Goal: Communication & Community: Connect with others

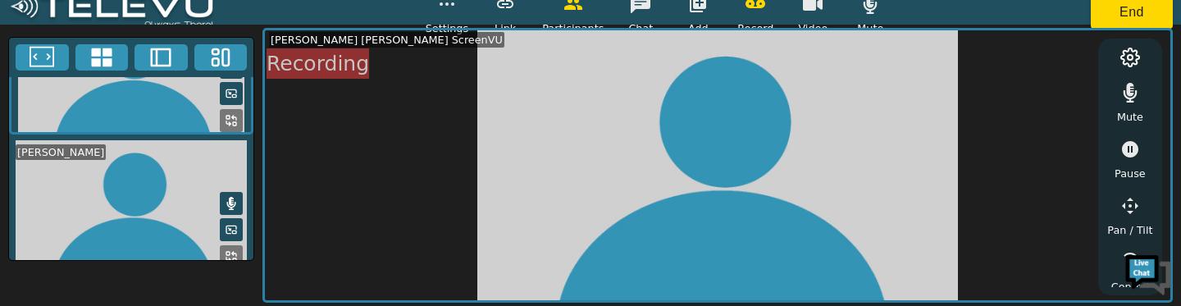
scroll to position [48, 0]
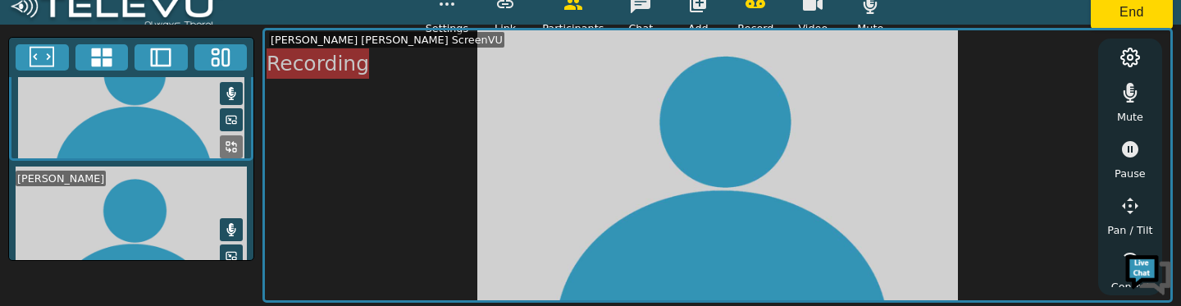
click at [225, 93] on icon at bounding box center [231, 93] width 13 height 13
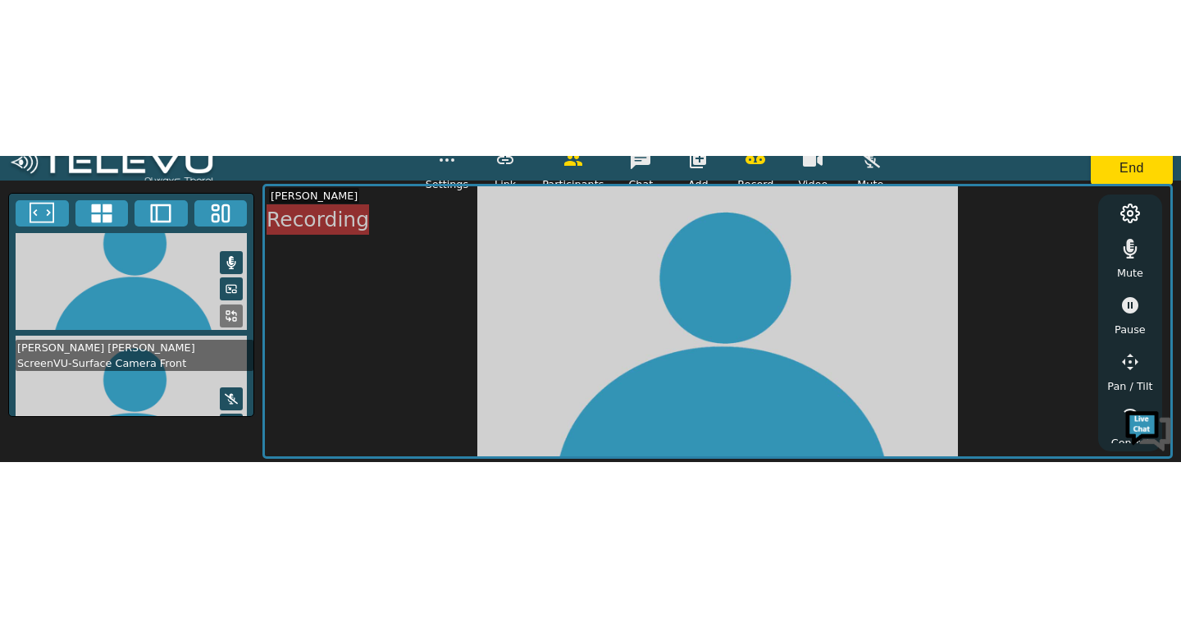
scroll to position [209, 0]
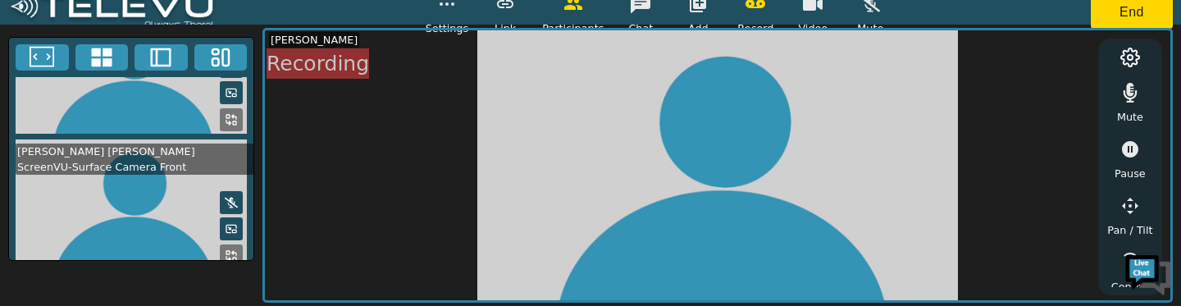
click at [725, 151] on video at bounding box center [718, 165] width 906 height 271
click at [706, 180] on video at bounding box center [718, 165] width 906 height 271
click at [717, 158] on video at bounding box center [718, 165] width 906 height 271
click at [712, 171] on video at bounding box center [718, 165] width 906 height 271
click at [715, 201] on video at bounding box center [718, 165] width 906 height 271
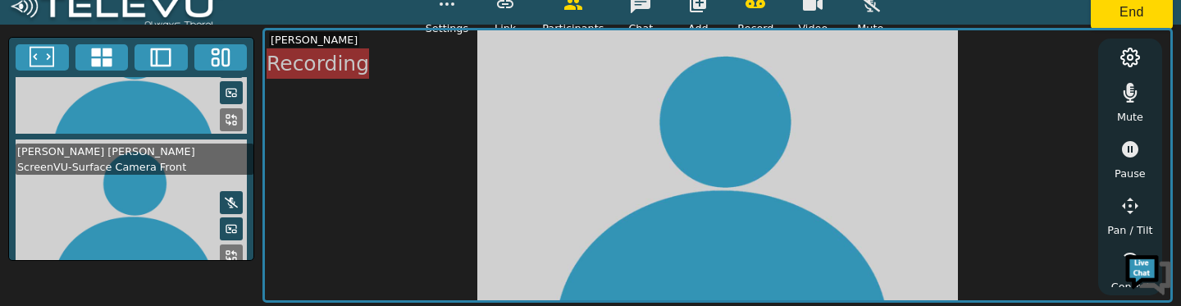
click at [728, 209] on video at bounding box center [718, 165] width 906 height 271
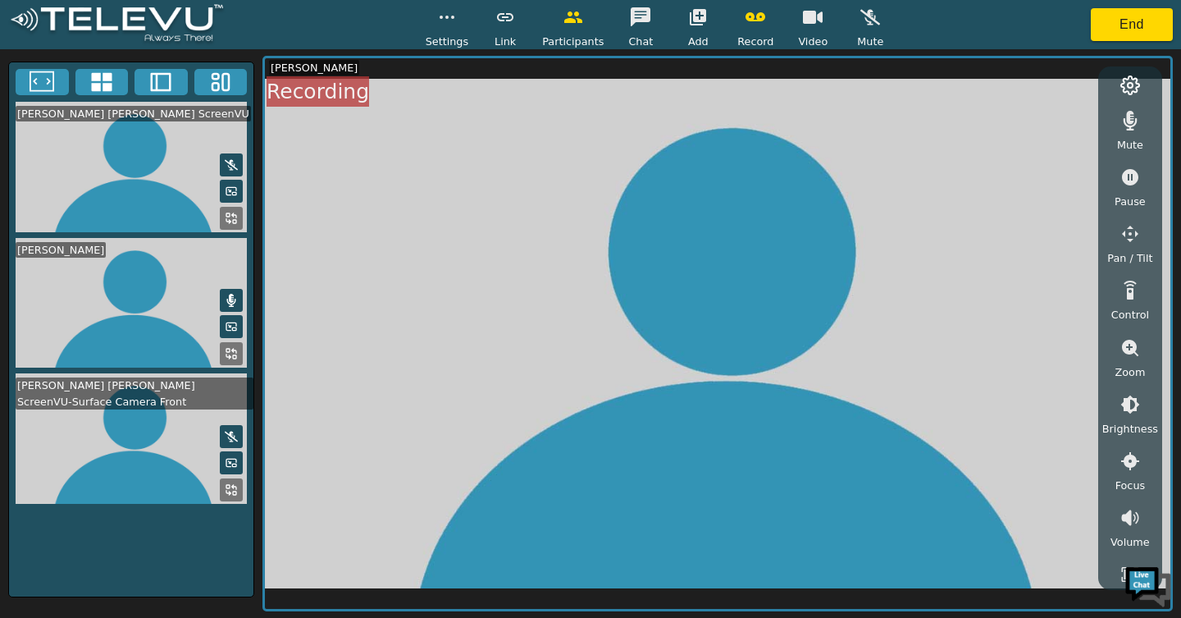
scroll to position [0, 0]
click at [801, 27] on button "button" at bounding box center [813, 17] width 41 height 33
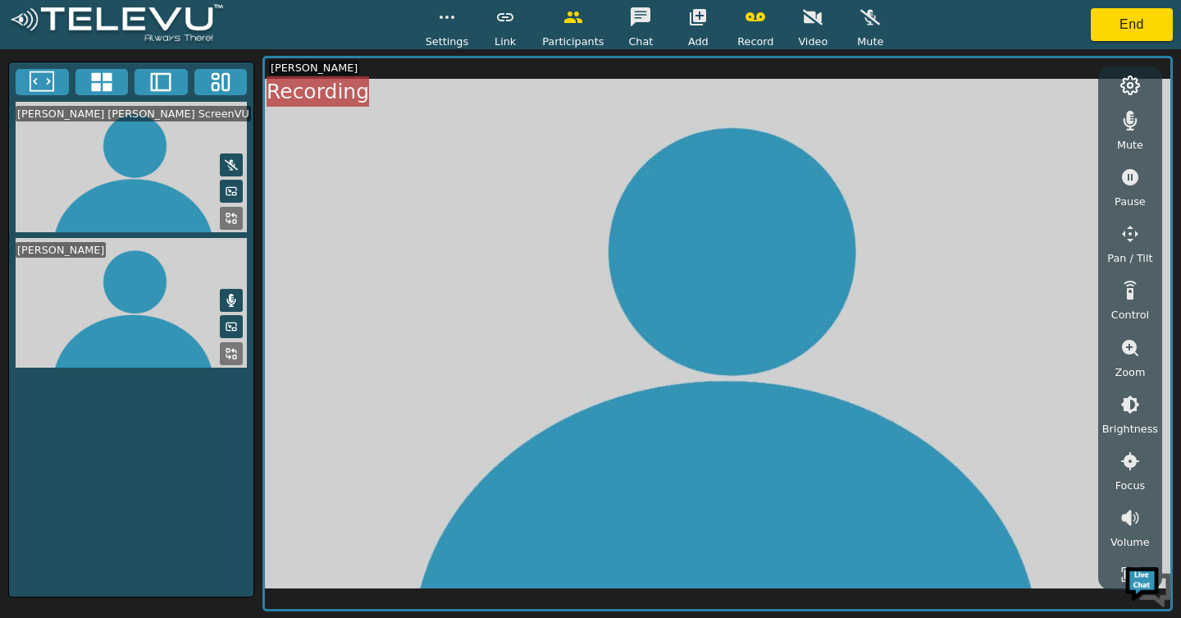
click at [171, 113] on video at bounding box center [131, 167] width 244 height 130
click at [180, 149] on video at bounding box center [131, 167] width 244 height 130
click at [158, 135] on video at bounding box center [131, 167] width 244 height 130
click at [176, 143] on video at bounding box center [131, 167] width 244 height 130
click at [168, 139] on video at bounding box center [131, 167] width 244 height 130
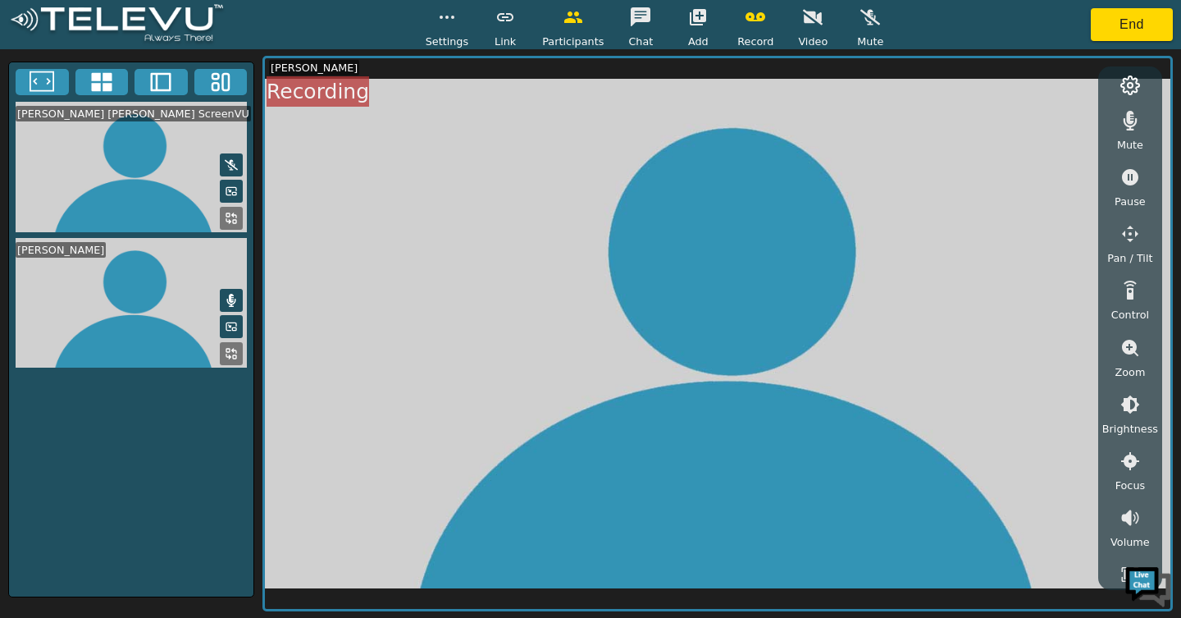
click at [168, 139] on video at bounding box center [131, 167] width 244 height 130
click at [222, 154] on button at bounding box center [231, 164] width 23 height 23
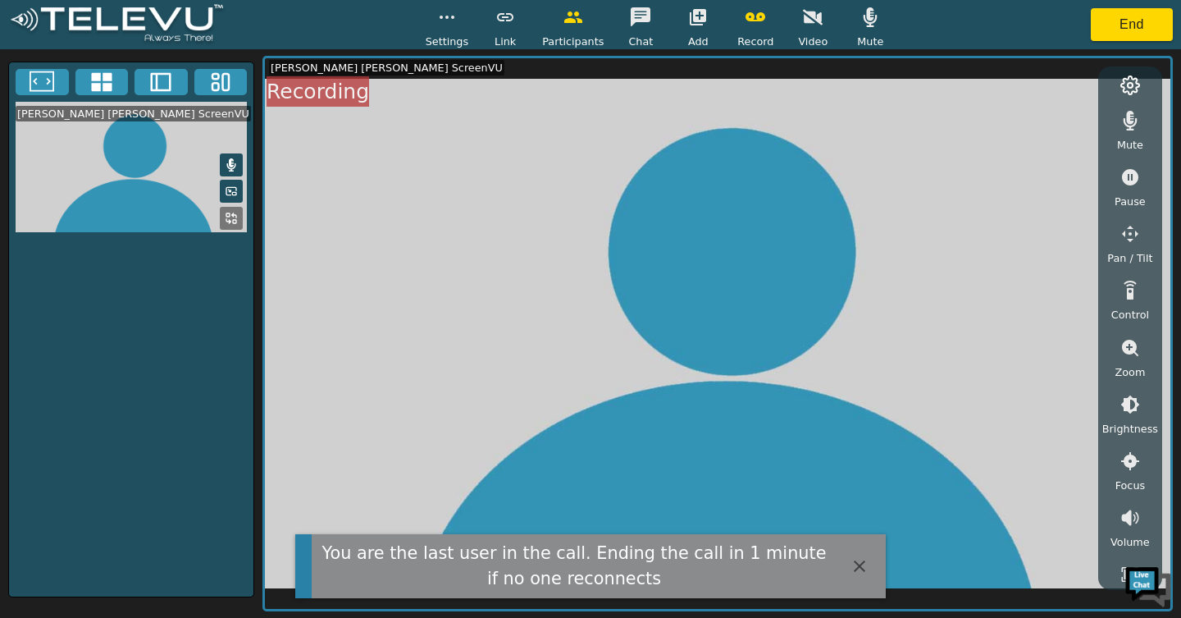
click at [1120, 15] on button "End" at bounding box center [1132, 24] width 82 height 33
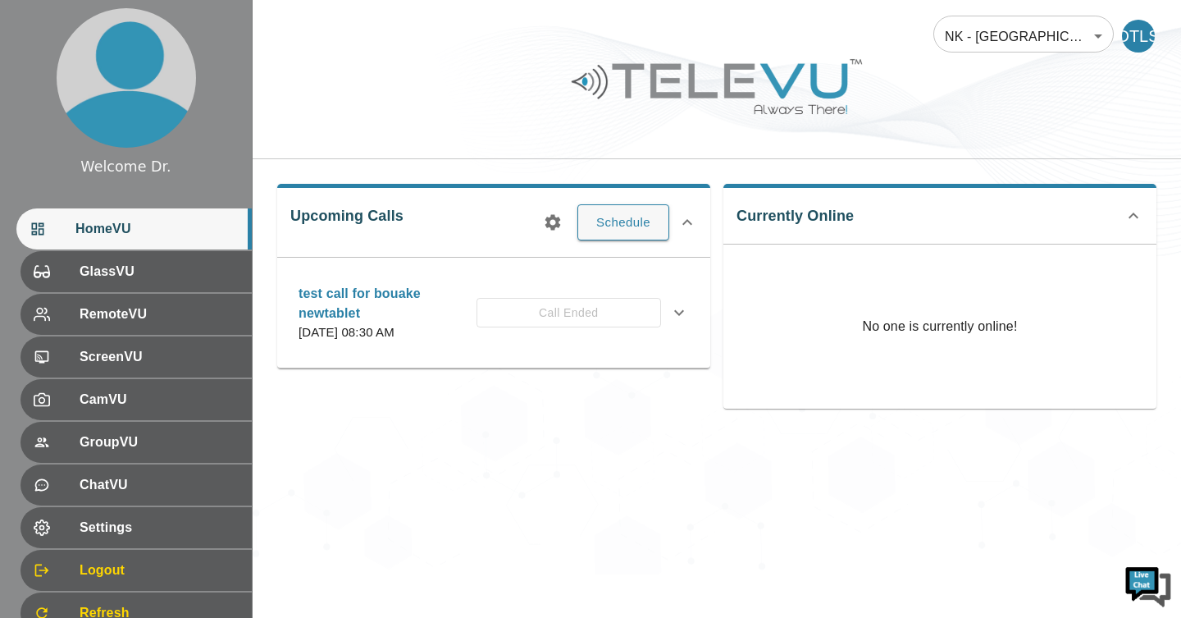
click at [624, 212] on button "Schedule" at bounding box center [624, 222] width 92 height 36
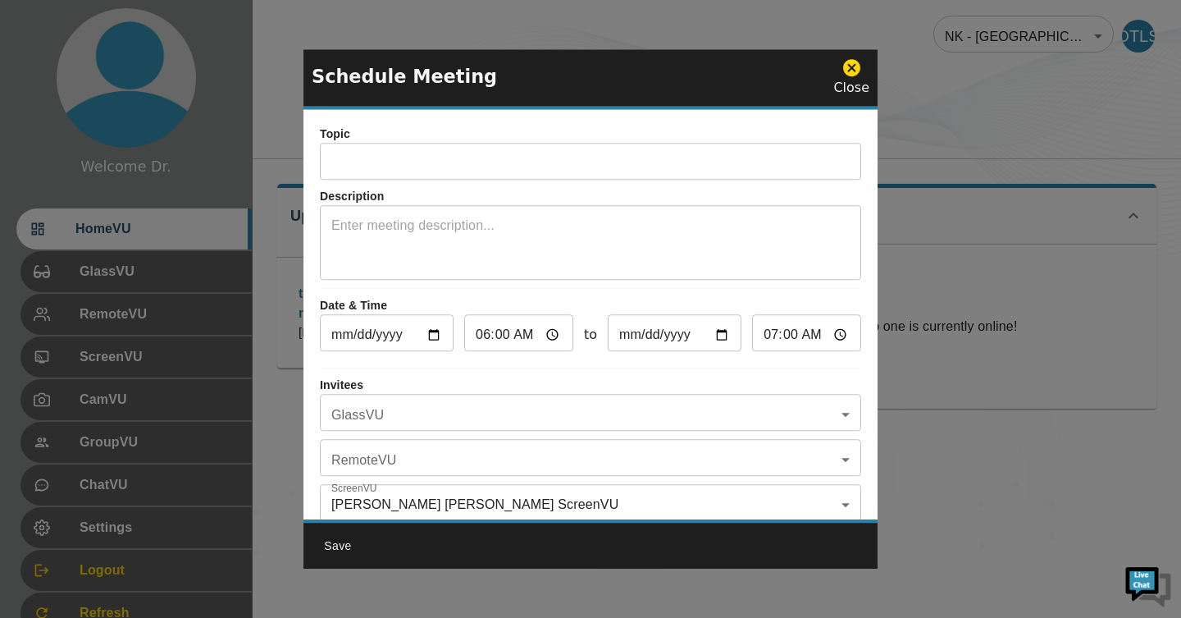
scroll to position [96, 0]
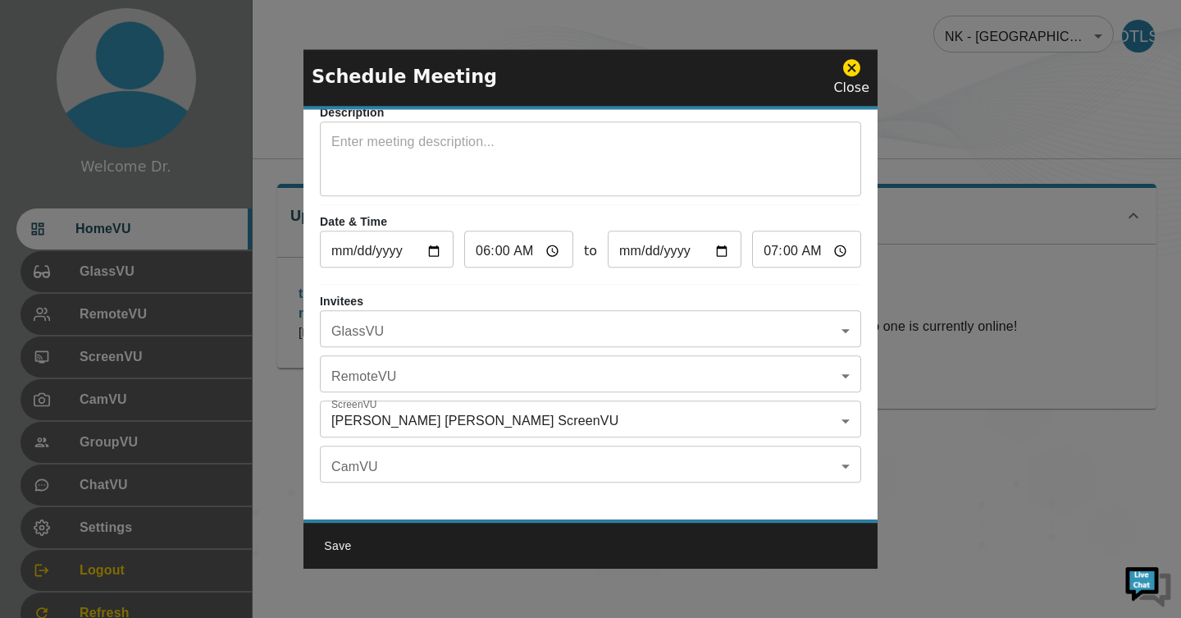
click at [350, 305] on body "Welcome Dr. HomeVU GlassVU RemoteVU ScreenVU CamVU GroupVU ChatVU Settings Logo…" at bounding box center [590, 287] width 1181 height 574
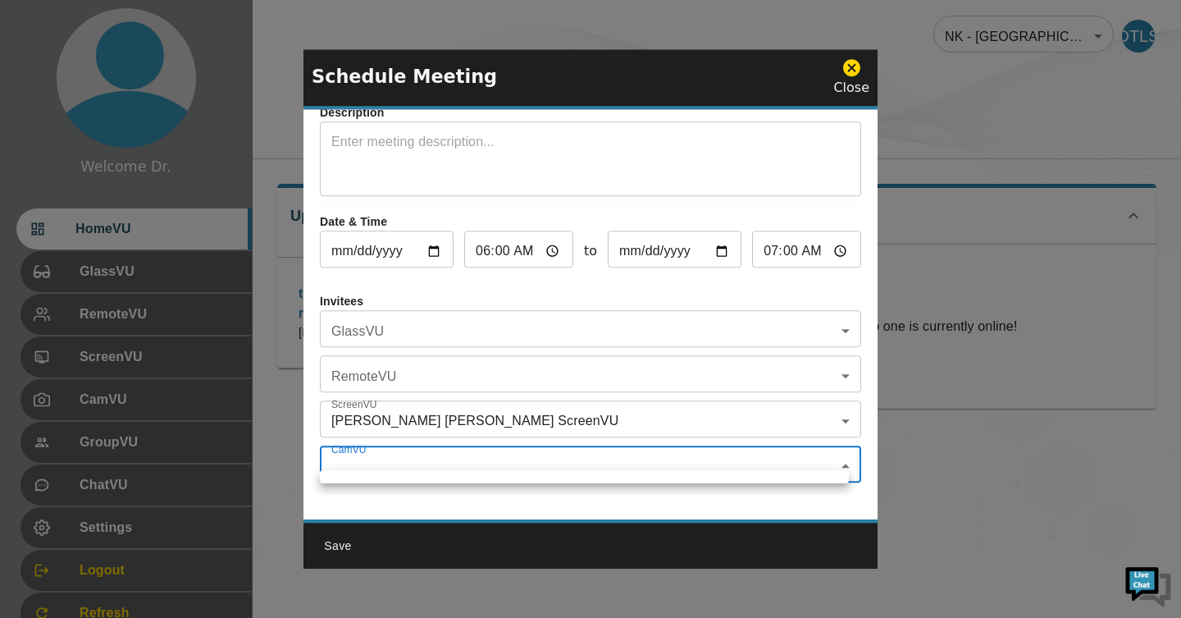
click at [344, 305] on div at bounding box center [590, 309] width 1181 height 618
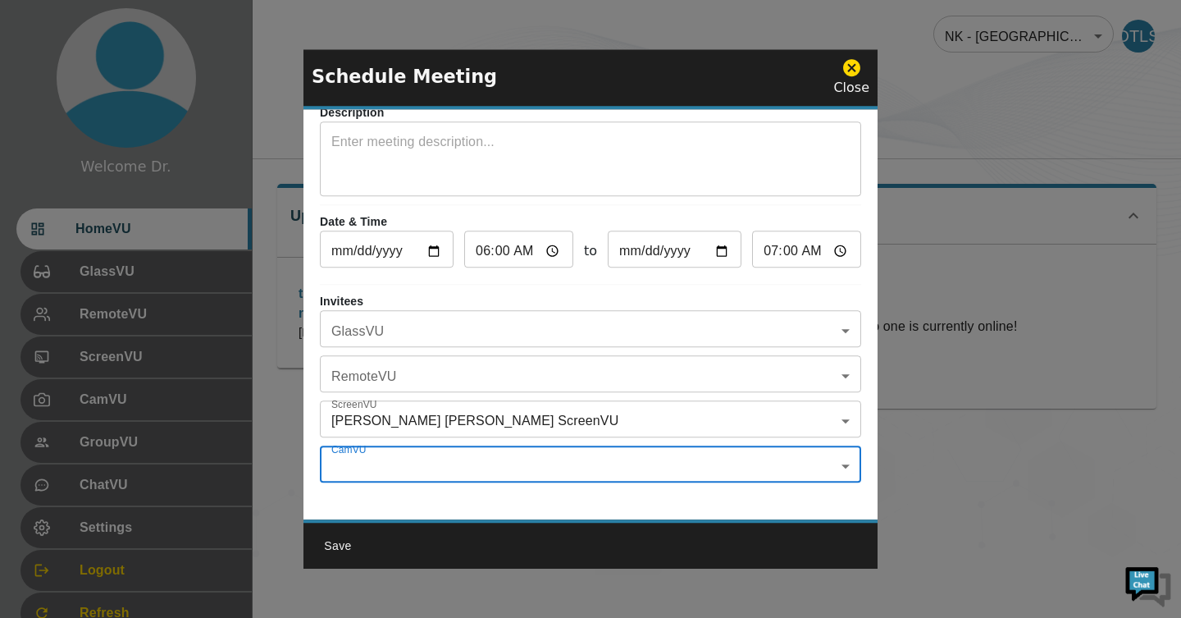
click at [350, 305] on button "Save" at bounding box center [338, 546] width 53 height 30
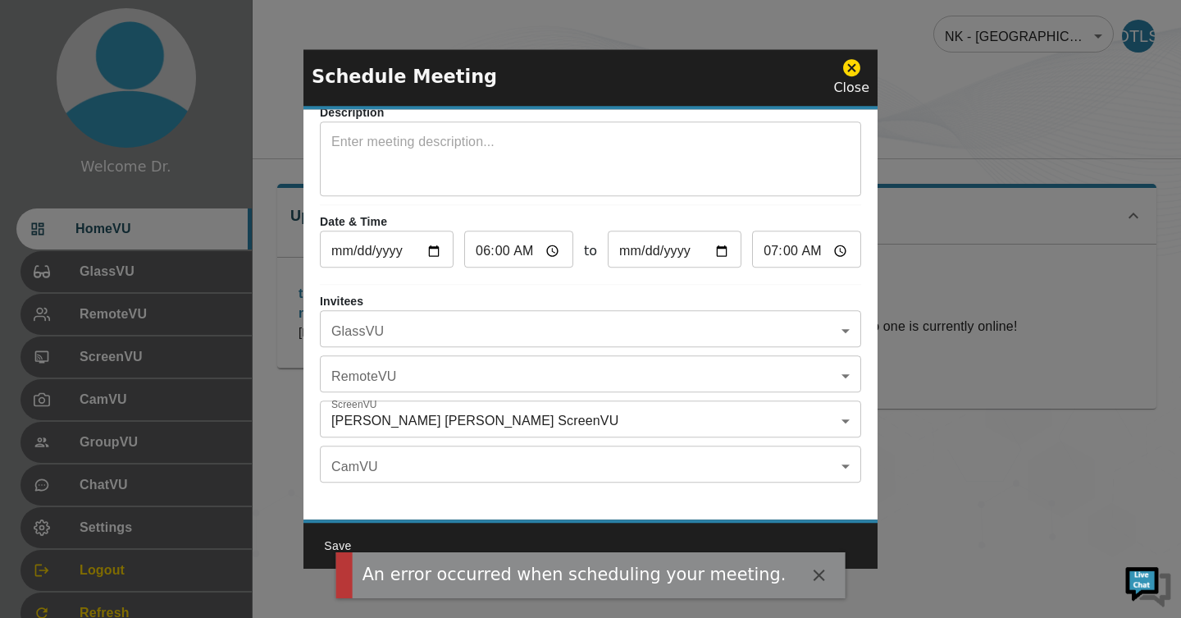
click at [861, 60] on icon at bounding box center [852, 67] width 21 height 21
